Goal: Task Accomplishment & Management: Complete application form

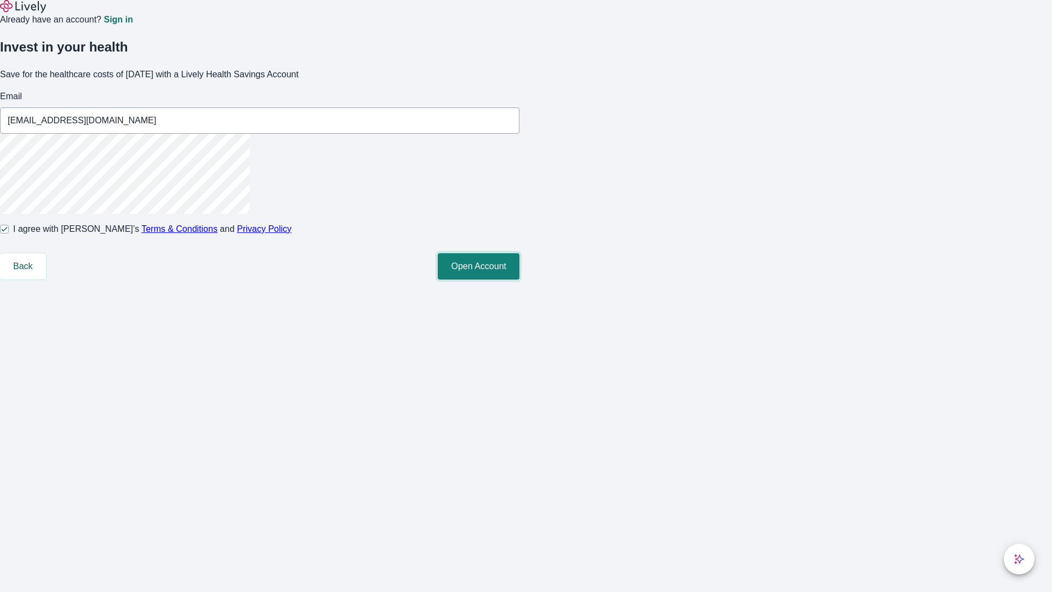
click at [520, 280] on button "Open Account" at bounding box center [479, 266] width 82 height 26
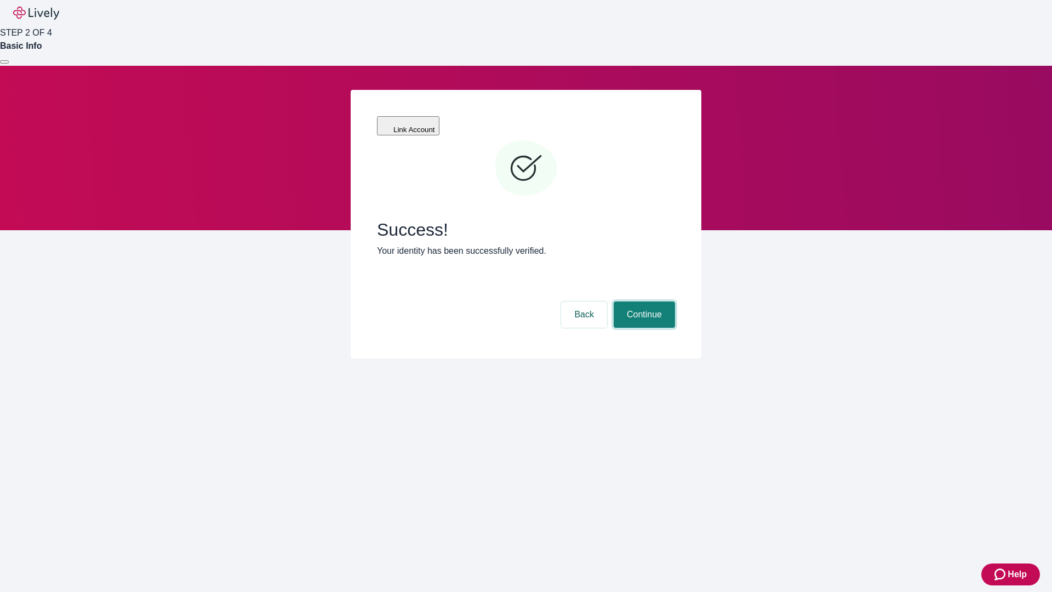
click at [643, 301] on button "Continue" at bounding box center [644, 314] width 61 height 26
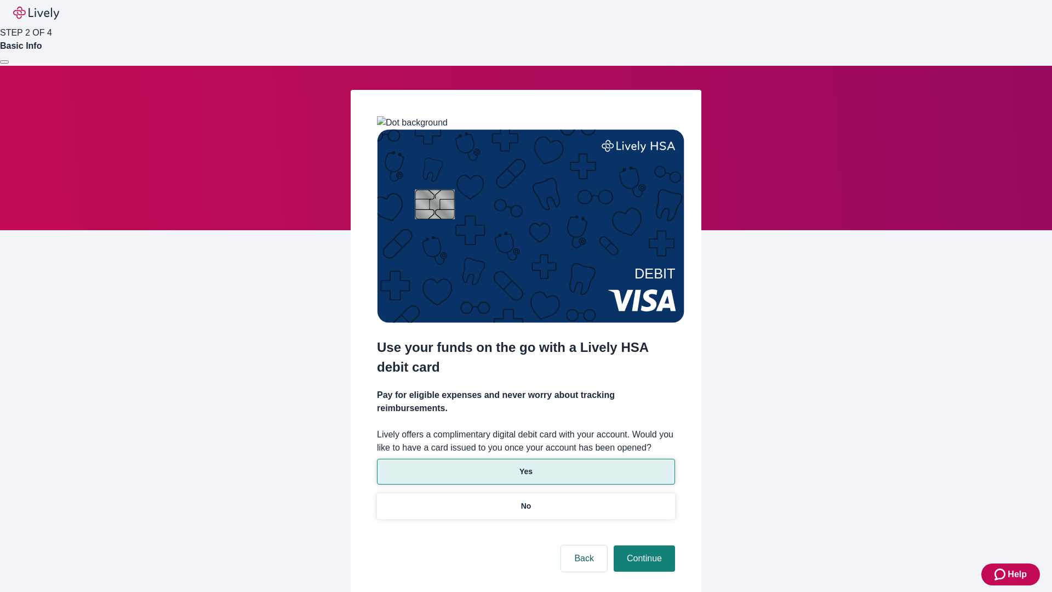
click at [526, 466] on p "Yes" at bounding box center [526, 472] width 13 height 12
click at [643, 545] on button "Continue" at bounding box center [644, 558] width 61 height 26
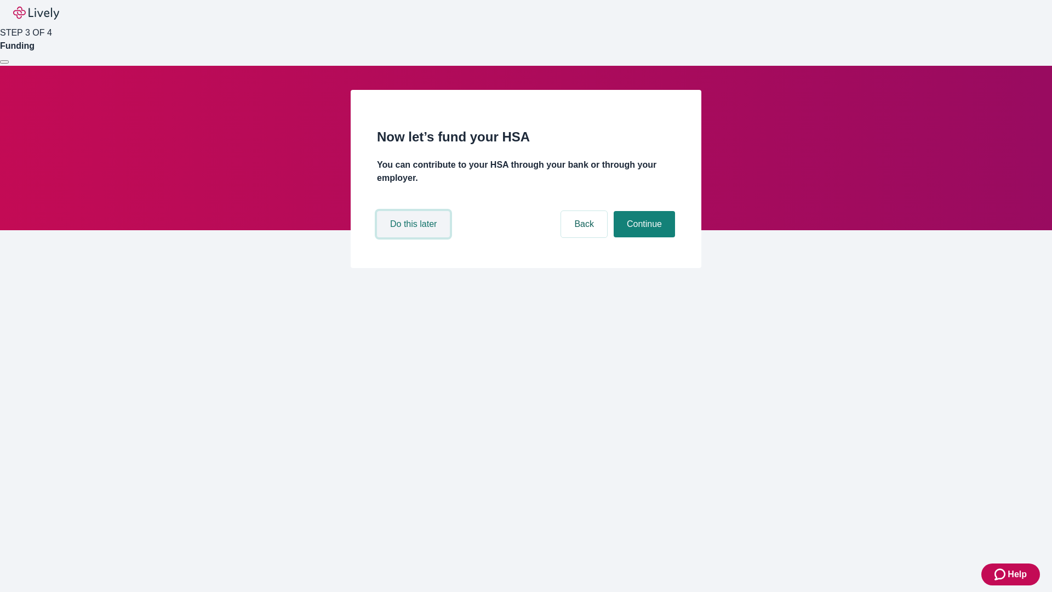
click at [415, 237] on button "Do this later" at bounding box center [413, 224] width 73 height 26
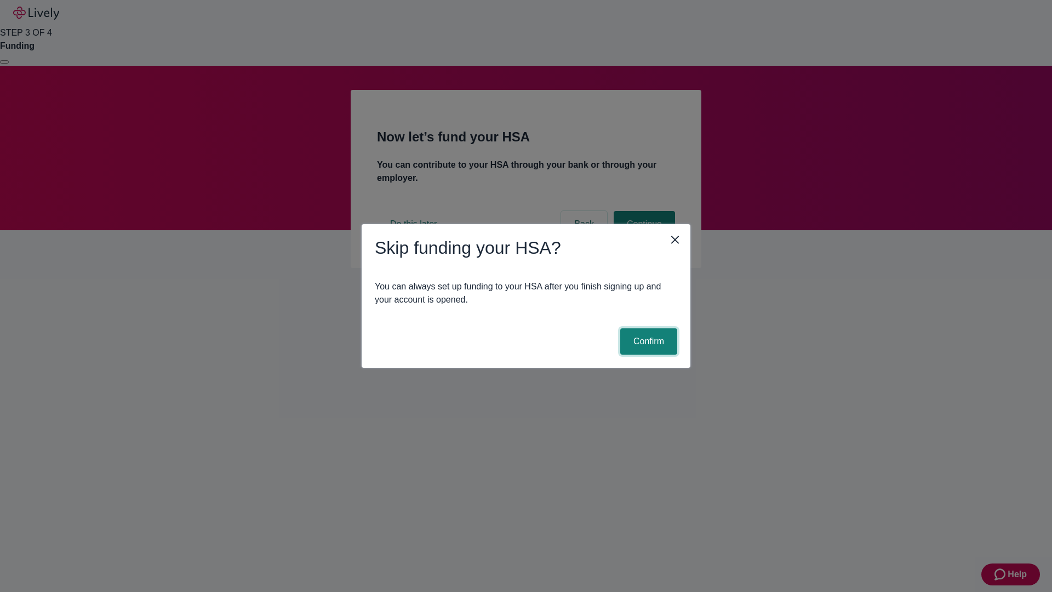
click at [647, 341] on button "Confirm" at bounding box center [648, 341] width 57 height 26
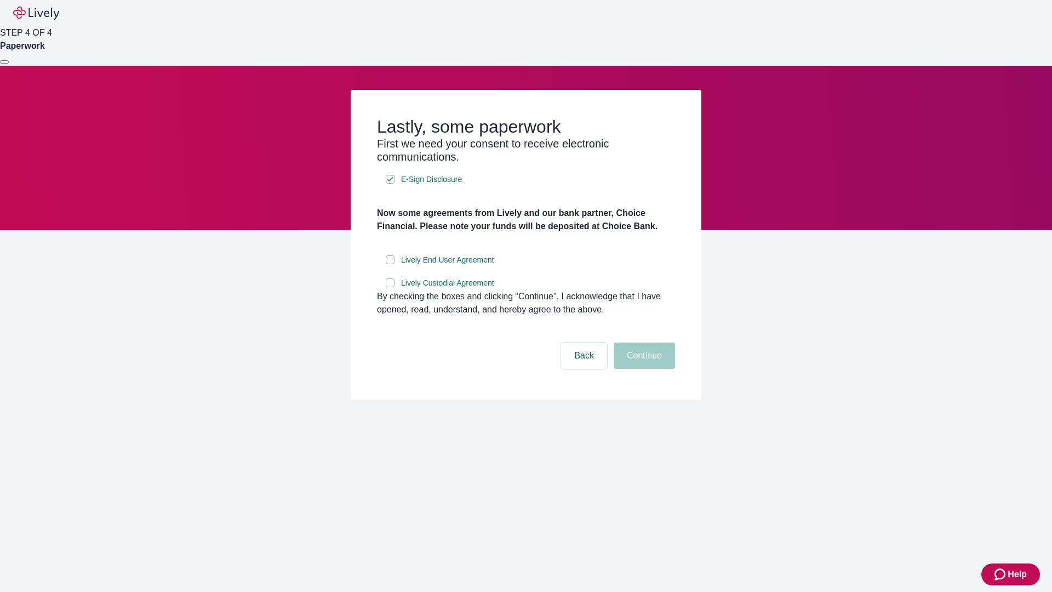
click at [390, 264] on input "Lively End User Agreement" at bounding box center [390, 259] width 9 height 9
checkbox input "true"
click at [390, 287] on input "Lively Custodial Agreement" at bounding box center [390, 282] width 9 height 9
checkbox input "true"
click at [643, 369] on button "Continue" at bounding box center [644, 356] width 61 height 26
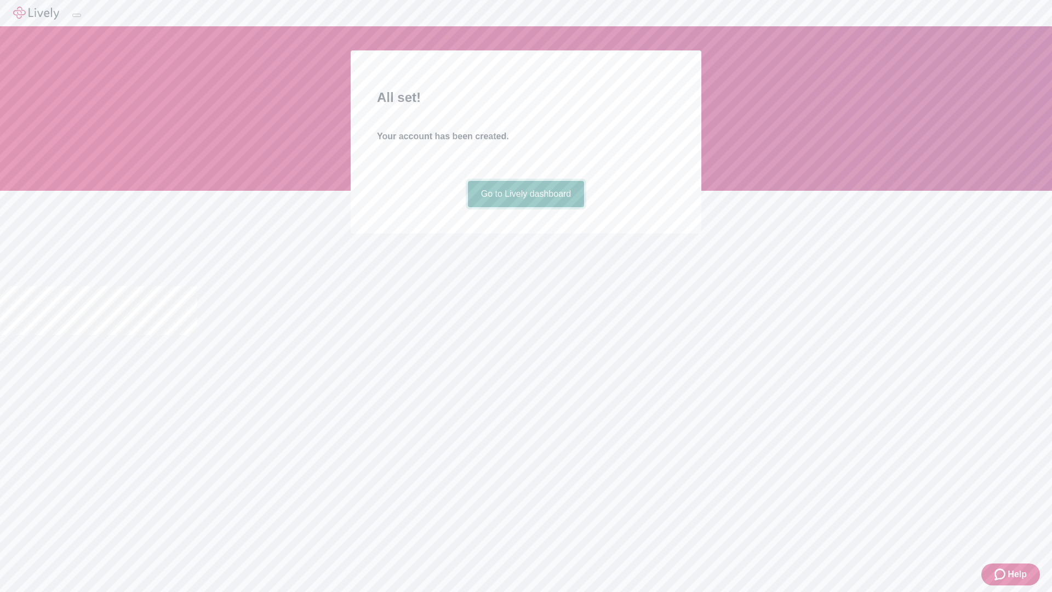
click at [526, 207] on link "Go to Lively dashboard" at bounding box center [526, 194] width 117 height 26
